Goal: Task Accomplishment & Management: Manage account settings

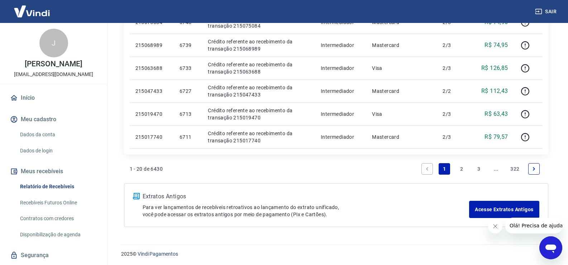
scroll to position [481, 0]
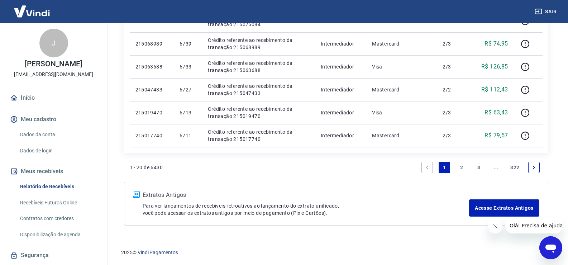
click at [461, 166] on link "2" at bounding box center [460, 167] width 11 height 11
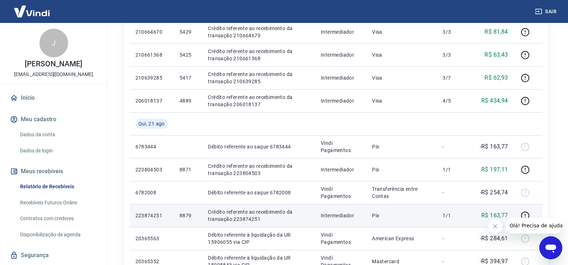
scroll to position [322, 0]
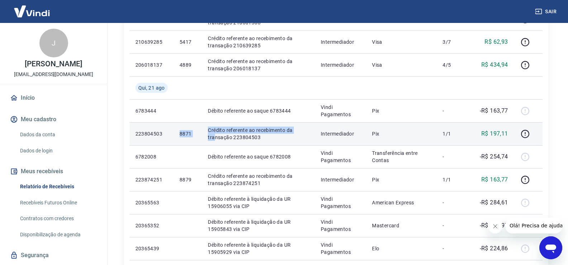
drag, startPoint x: 171, startPoint y: 133, endPoint x: 213, endPoint y: 141, distance: 43.5
click at [213, 141] on tr "223804503 8871 Crédito referente ao recebimento da transação 223804503 Intermed…" at bounding box center [336, 133] width 413 height 23
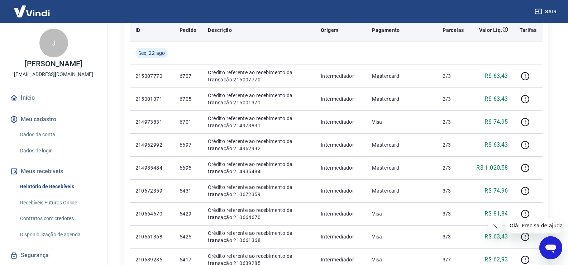
scroll to position [0, 0]
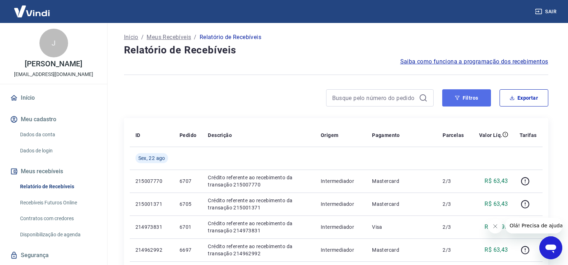
click at [470, 96] on button "Filtros" at bounding box center [466, 97] width 49 height 17
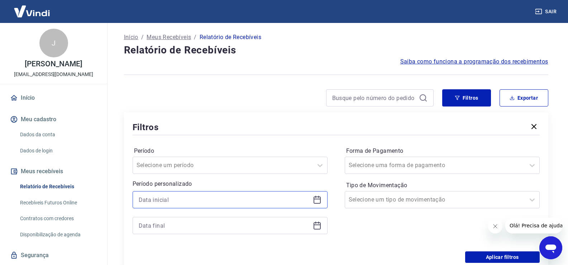
click at [170, 199] on input at bounding box center [224, 199] width 171 height 11
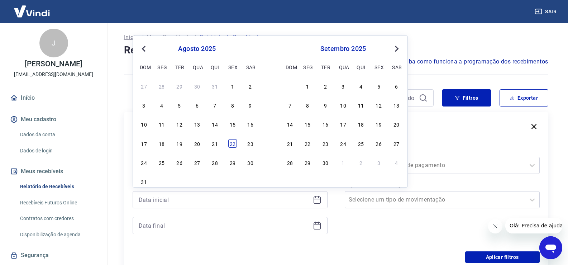
click at [233, 144] on div "22" at bounding box center [232, 143] width 9 height 9
type input "[DATE]"
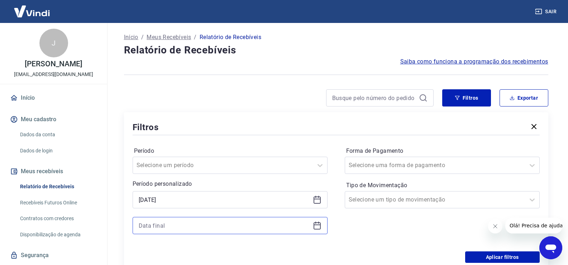
click at [176, 226] on input at bounding box center [224, 225] width 171 height 11
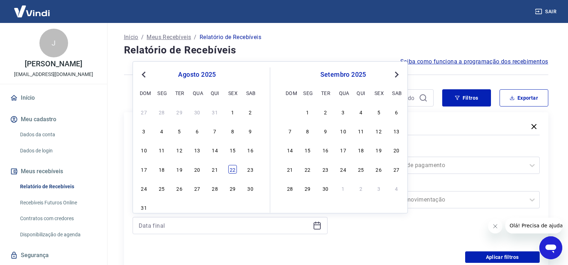
click at [232, 168] on div "22" at bounding box center [232, 169] width 9 height 9
type input "[DATE]"
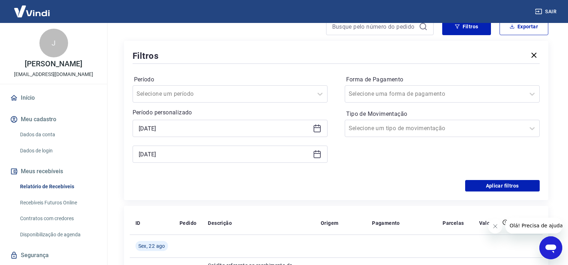
scroll to position [72, 0]
click at [503, 184] on button "Aplicar filtros" at bounding box center [502, 184] width 74 height 11
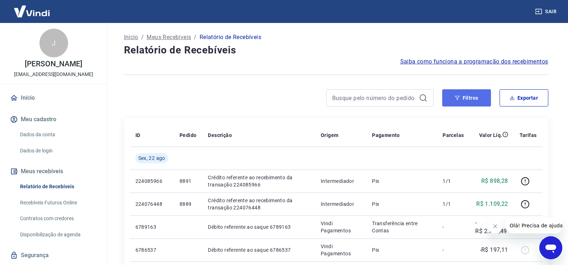
click at [463, 98] on button "Filtros" at bounding box center [466, 97] width 49 height 17
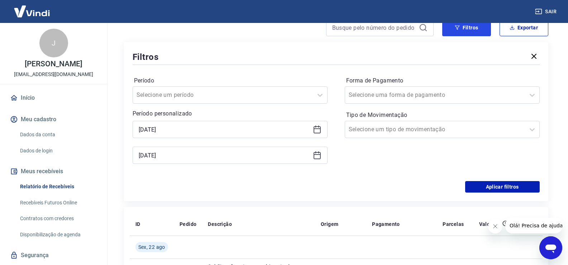
scroll to position [72, 0]
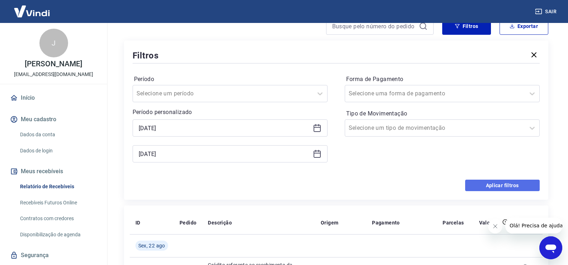
click at [486, 185] on button "Aplicar filtros" at bounding box center [502, 184] width 74 height 11
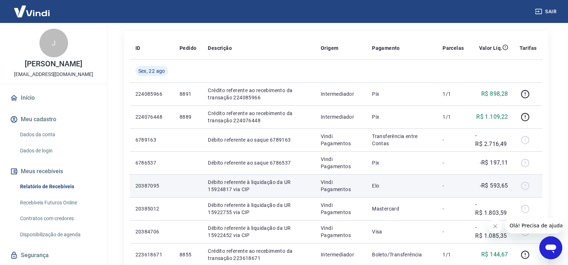
scroll to position [0, 0]
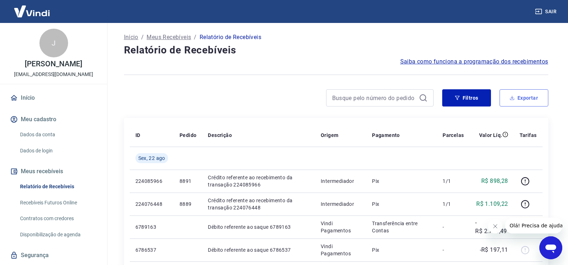
click at [526, 97] on button "Exportar" at bounding box center [523, 97] width 49 height 17
type input "[DATE]"
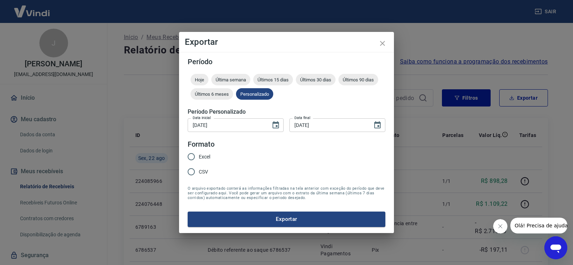
click at [189, 154] on input "Excel" at bounding box center [191, 156] width 15 height 15
radio input "true"
click at [300, 220] on button "Exportar" at bounding box center [287, 218] width 198 height 15
